Goal: Information Seeking & Learning: Find specific fact

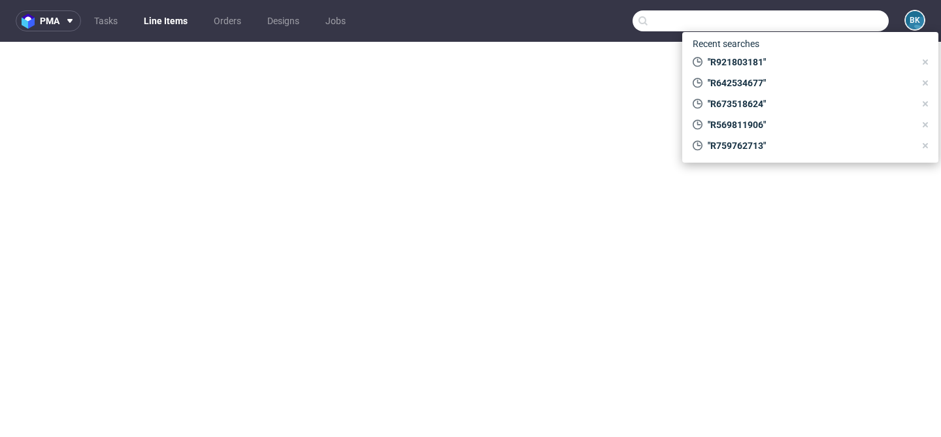
click at [827, 16] on input "text" at bounding box center [761, 20] width 256 height 21
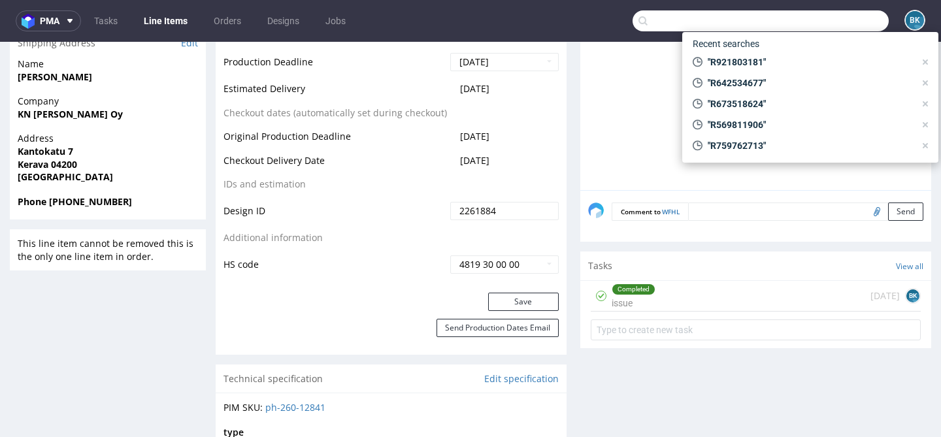
scroll to position [2, 0]
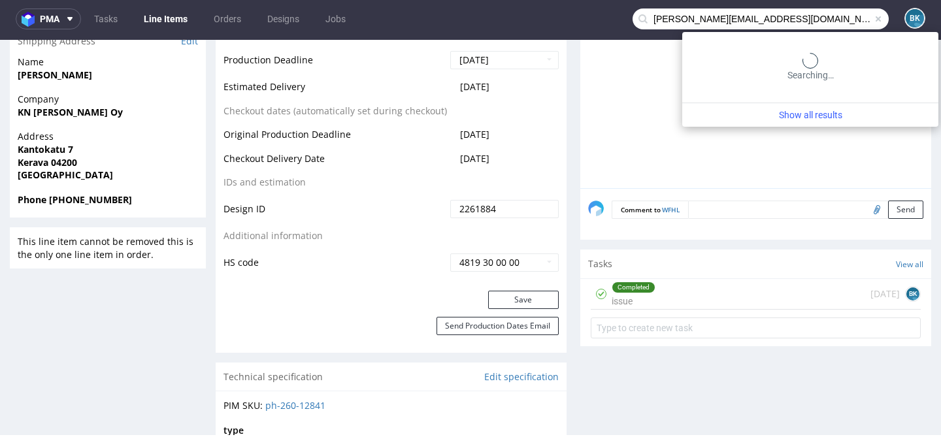
type input "[PERSON_NAME][EMAIL_ADDRESS][DOMAIN_NAME]"
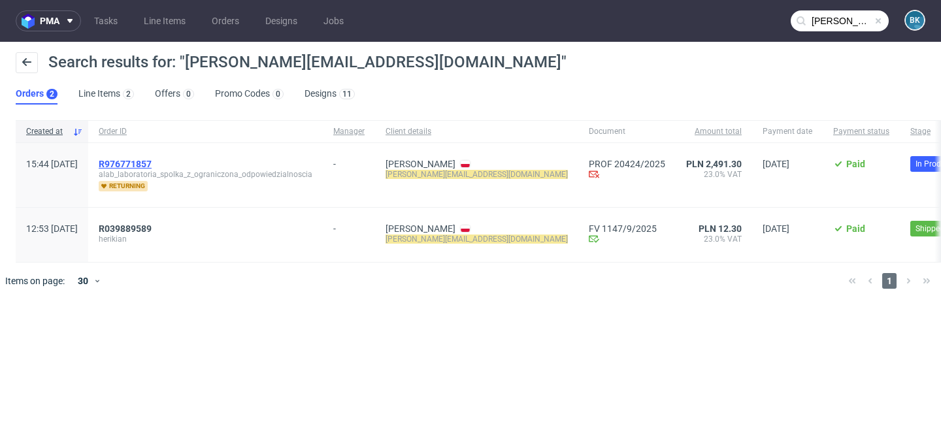
click at [152, 163] on span "R976771857" at bounding box center [125, 164] width 53 height 10
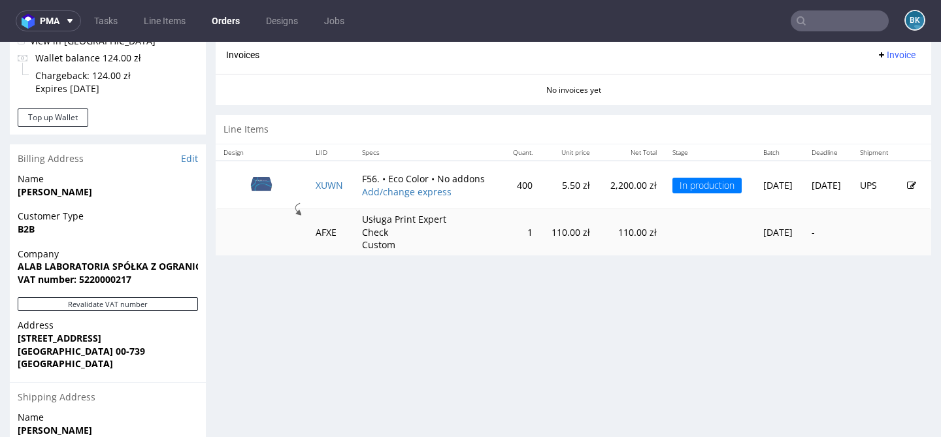
scroll to position [566, 0]
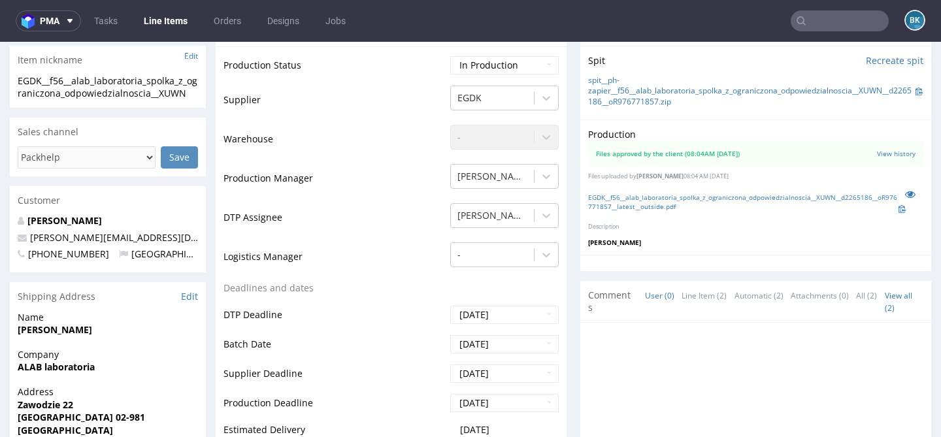
scroll to position [295, 0]
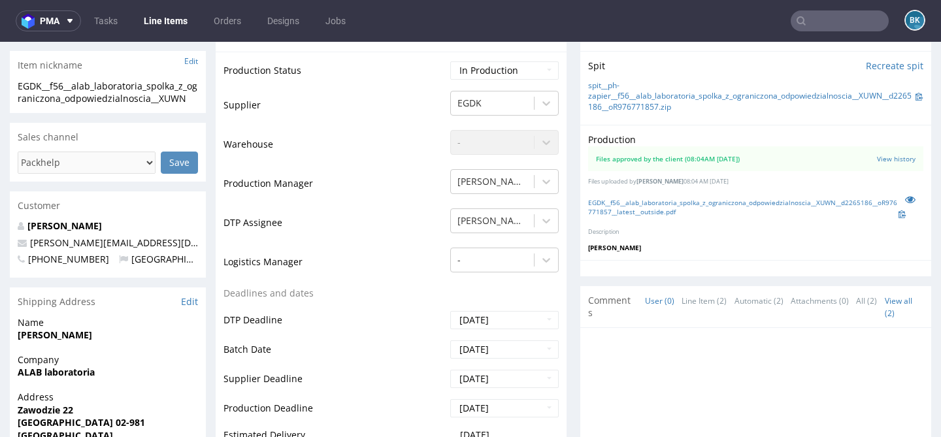
click at [521, 233] on td "[PERSON_NAME]" at bounding box center [503, 226] width 112 height 39
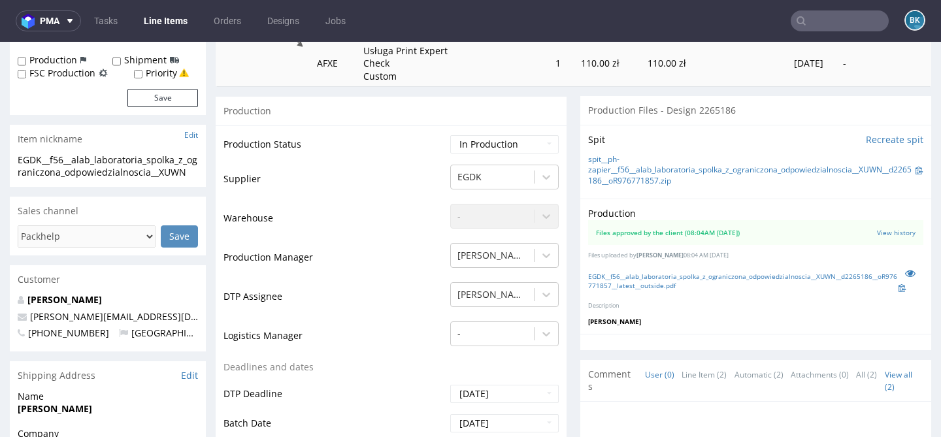
scroll to position [0, 0]
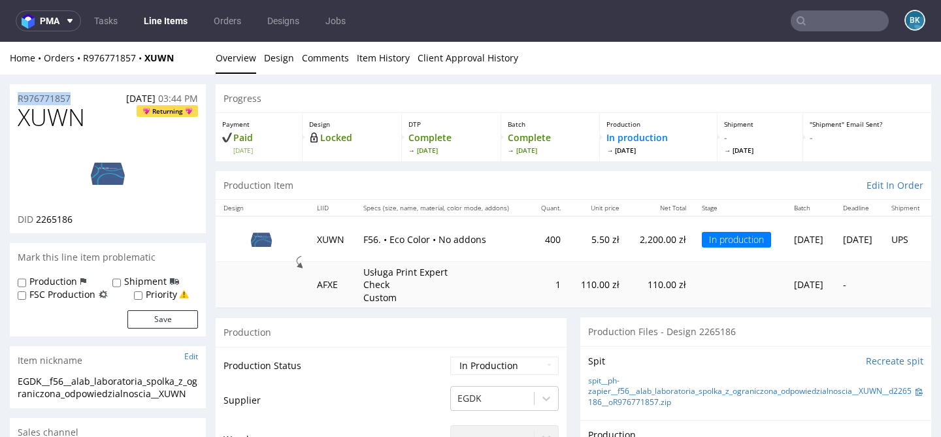
drag, startPoint x: 79, startPoint y: 94, endPoint x: 0, endPoint y: 94, distance: 79.1
copy p "R976771857"
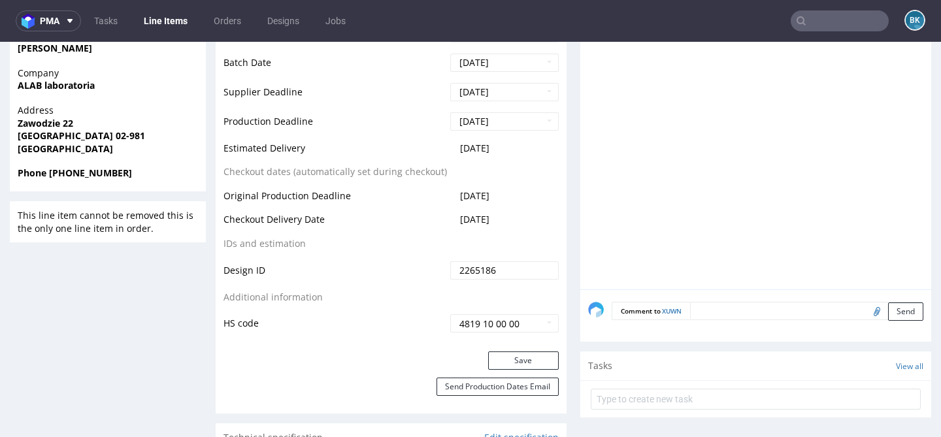
scroll to position [495, 0]
